Goal: Transaction & Acquisition: Download file/media

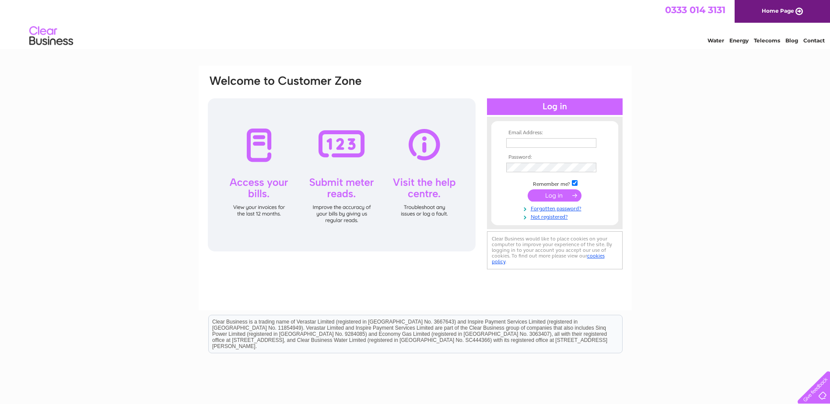
type input "[EMAIL_ADDRESS][DOMAIN_NAME]"
click at [563, 193] on input "submit" at bounding box center [555, 195] width 54 height 12
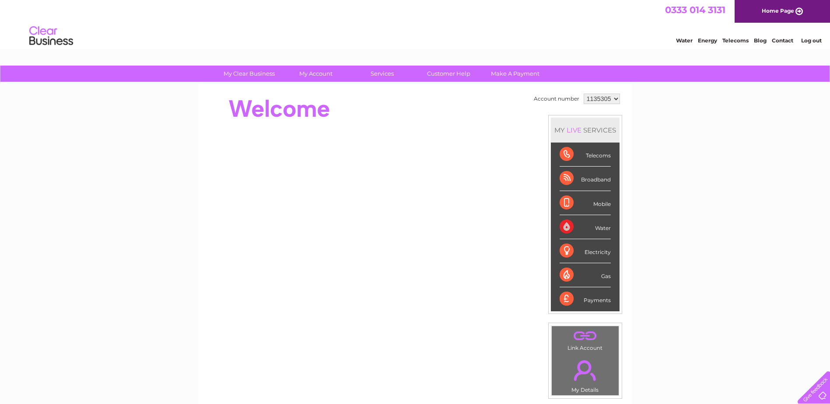
click at [590, 157] on div "Telecoms" at bounding box center [585, 155] width 51 height 24
click at [564, 160] on div "Telecoms" at bounding box center [585, 155] width 51 height 24
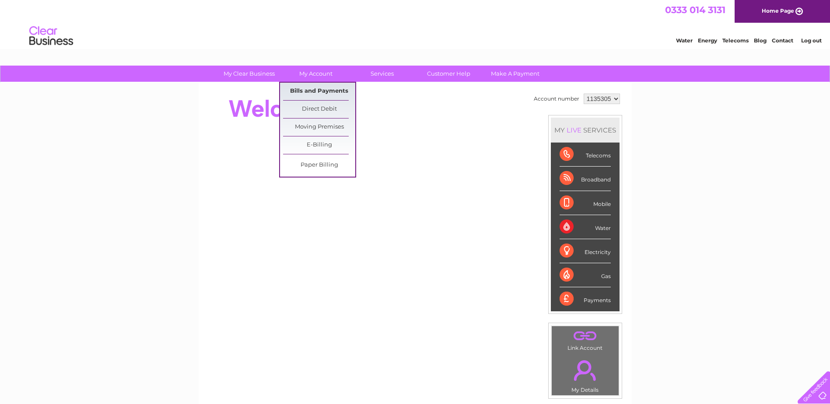
click at [311, 89] on link "Bills and Payments" at bounding box center [319, 92] width 72 height 18
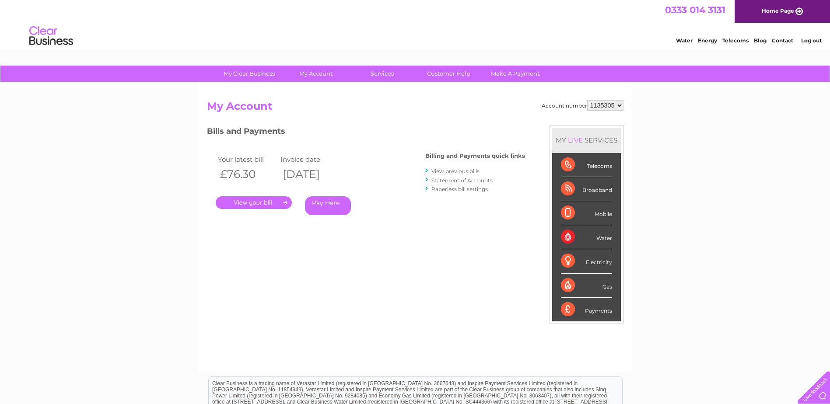
click at [276, 199] on link "." at bounding box center [254, 202] width 76 height 13
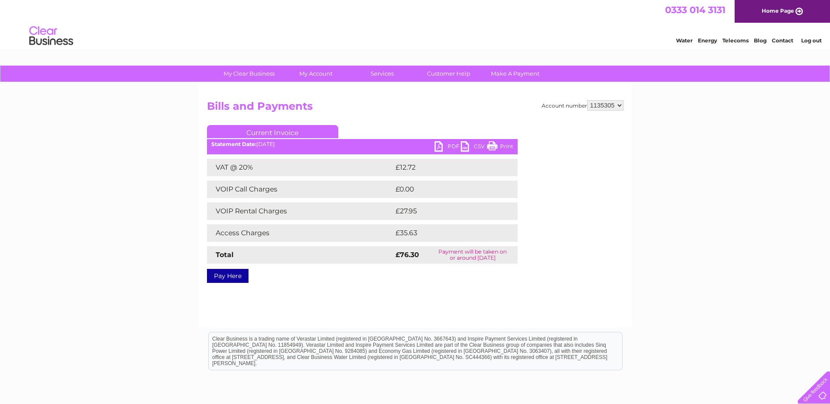
click at [467, 147] on link "CSV" at bounding box center [474, 147] width 26 height 13
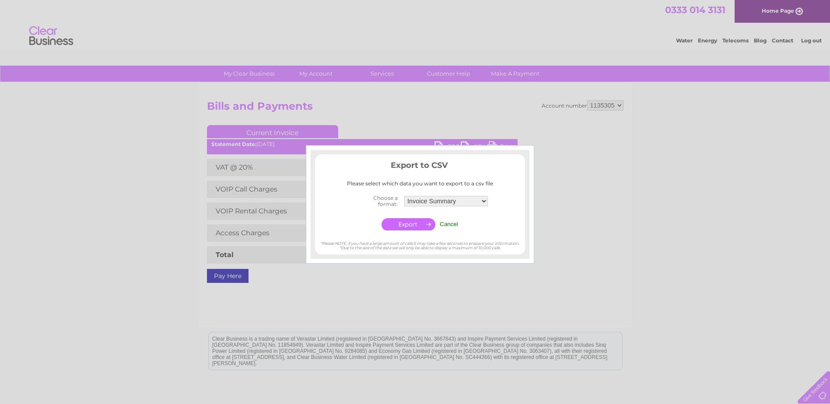
click at [627, 271] on div at bounding box center [415, 202] width 830 height 404
click at [447, 220] on td "Cancel" at bounding box center [449, 224] width 23 height 17
click at [446, 223] on input "Cancel" at bounding box center [449, 224] width 18 height 7
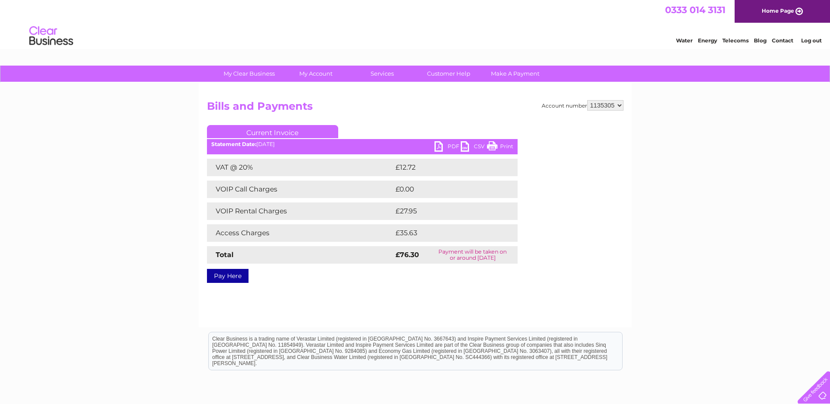
click at [479, 145] on link "CSV" at bounding box center [474, 147] width 26 height 13
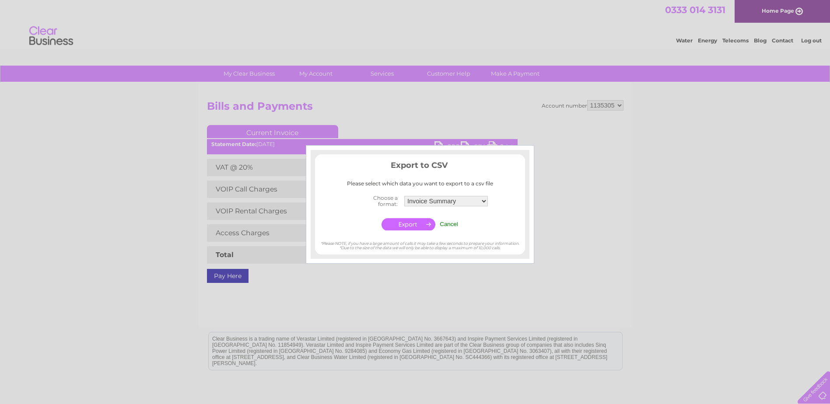
click at [455, 222] on input "Cancel" at bounding box center [449, 224] width 18 height 7
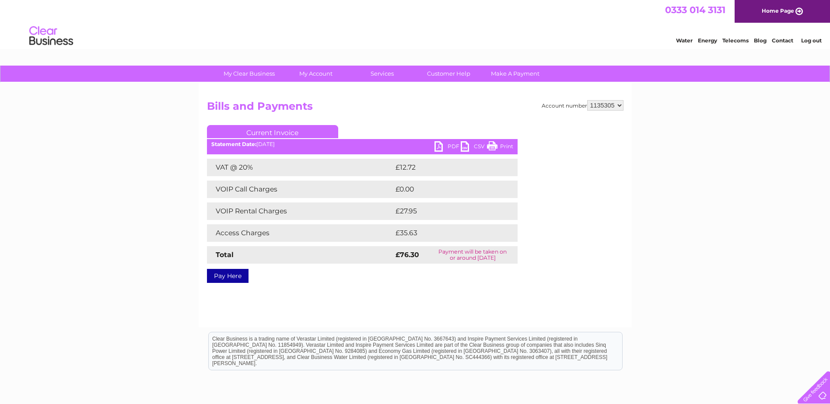
click at [249, 127] on link "Current Invoice" at bounding box center [272, 131] width 131 height 13
click at [251, 133] on link "Current Invoice" at bounding box center [272, 131] width 131 height 13
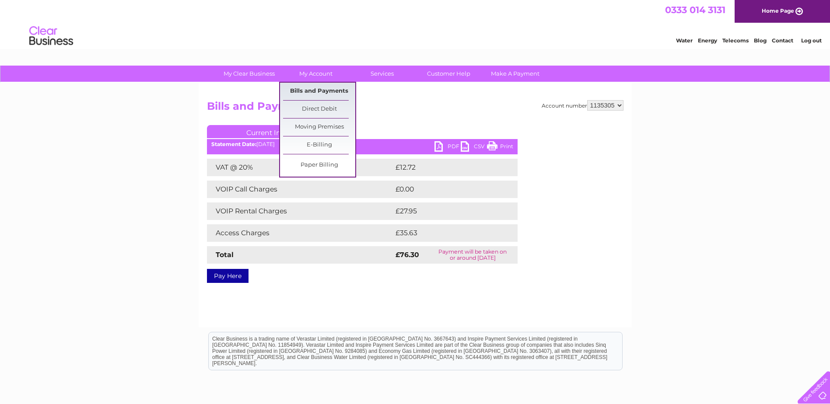
click at [326, 92] on link "Bills and Payments" at bounding box center [319, 92] width 72 height 18
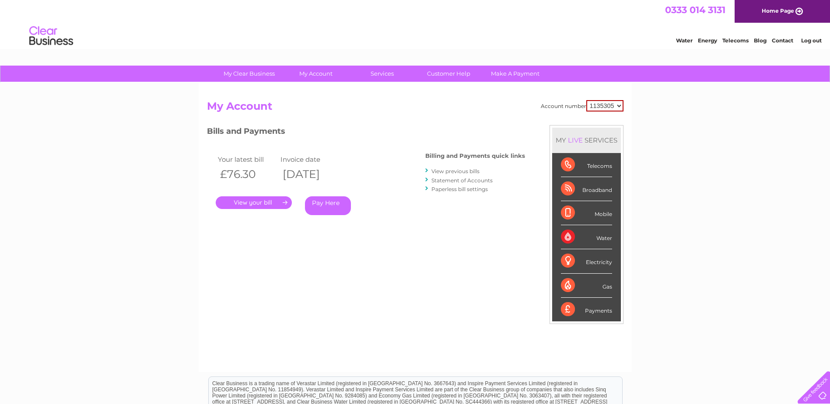
click at [287, 203] on link "." at bounding box center [254, 202] width 76 height 13
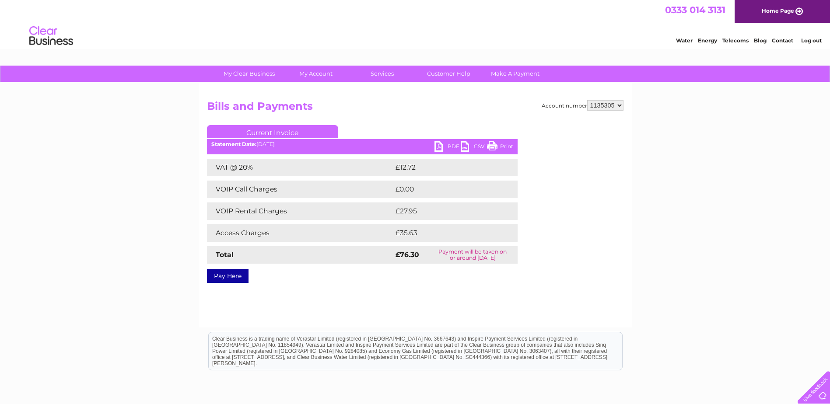
click at [438, 146] on link "PDF" at bounding box center [448, 147] width 26 height 13
